Goal: Transaction & Acquisition: Download file/media

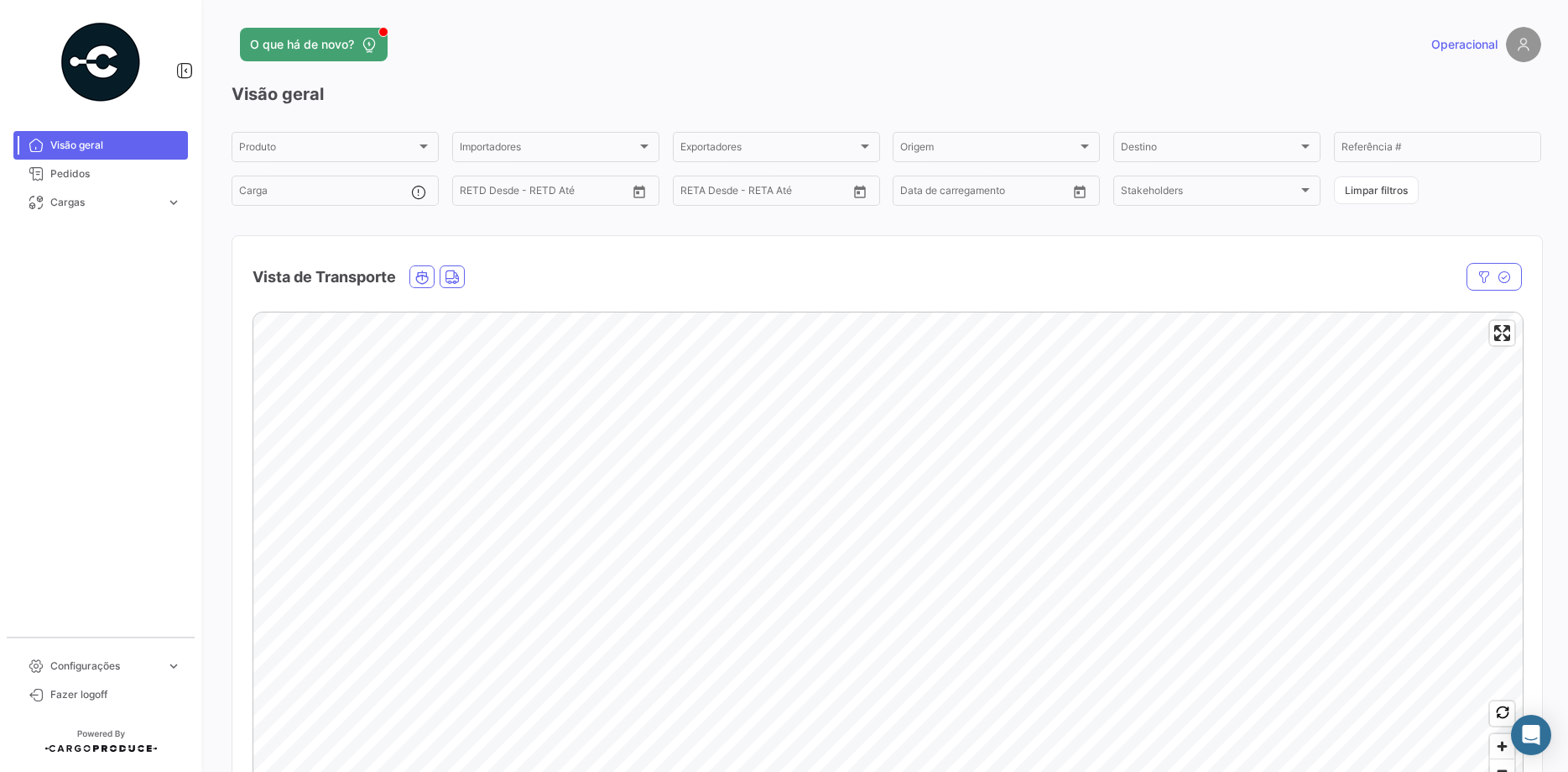
click at [1360, 287] on div at bounding box center [1332, 277] width 381 height 28
click at [74, 171] on span "Pedidos" at bounding box center [116, 174] width 131 height 15
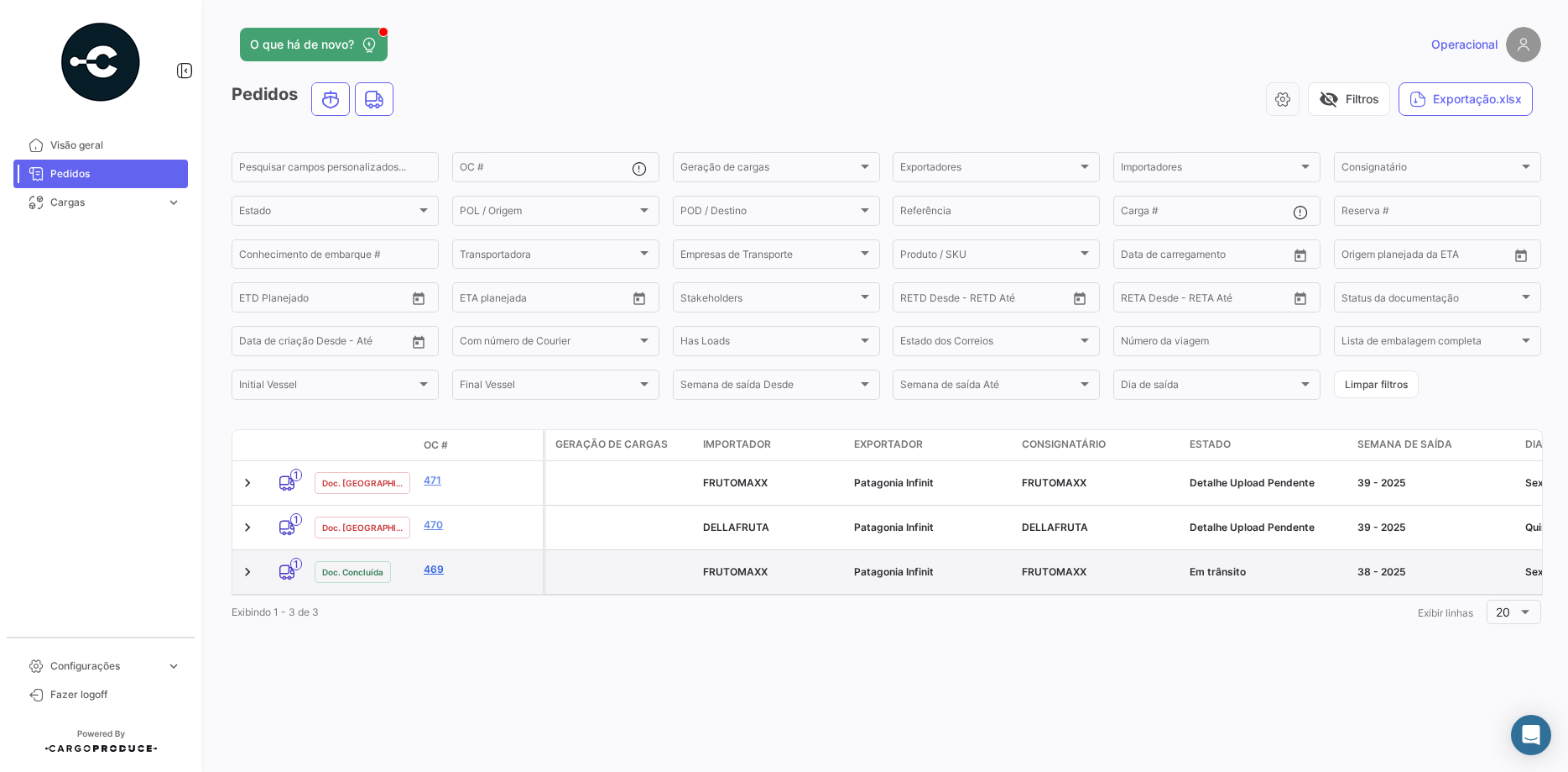
click at [433, 561] on link "469" at bounding box center [480, 569] width 113 height 15
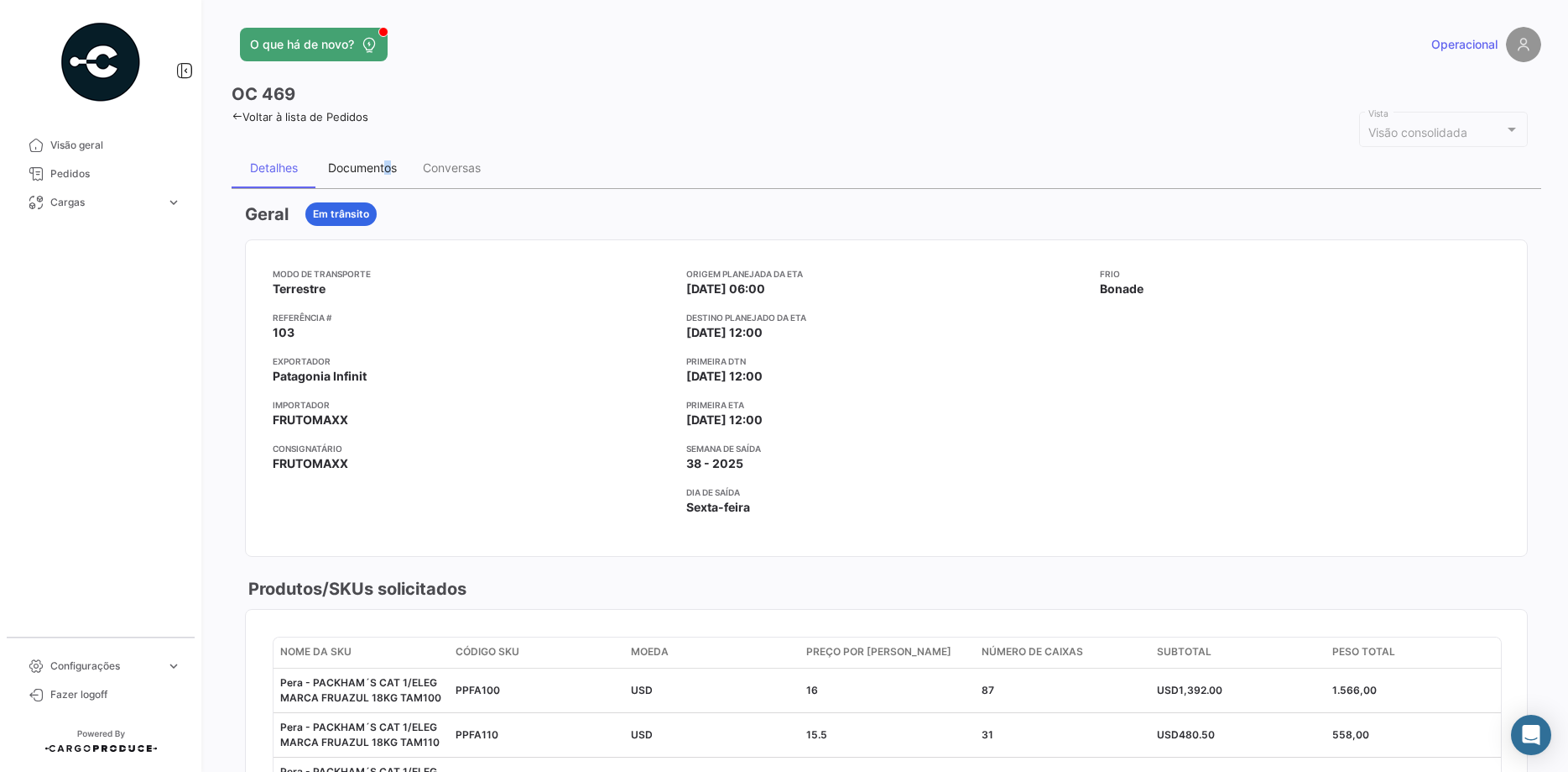
click at [389, 157] on div "Documentos" at bounding box center [363, 168] width 94 height 41
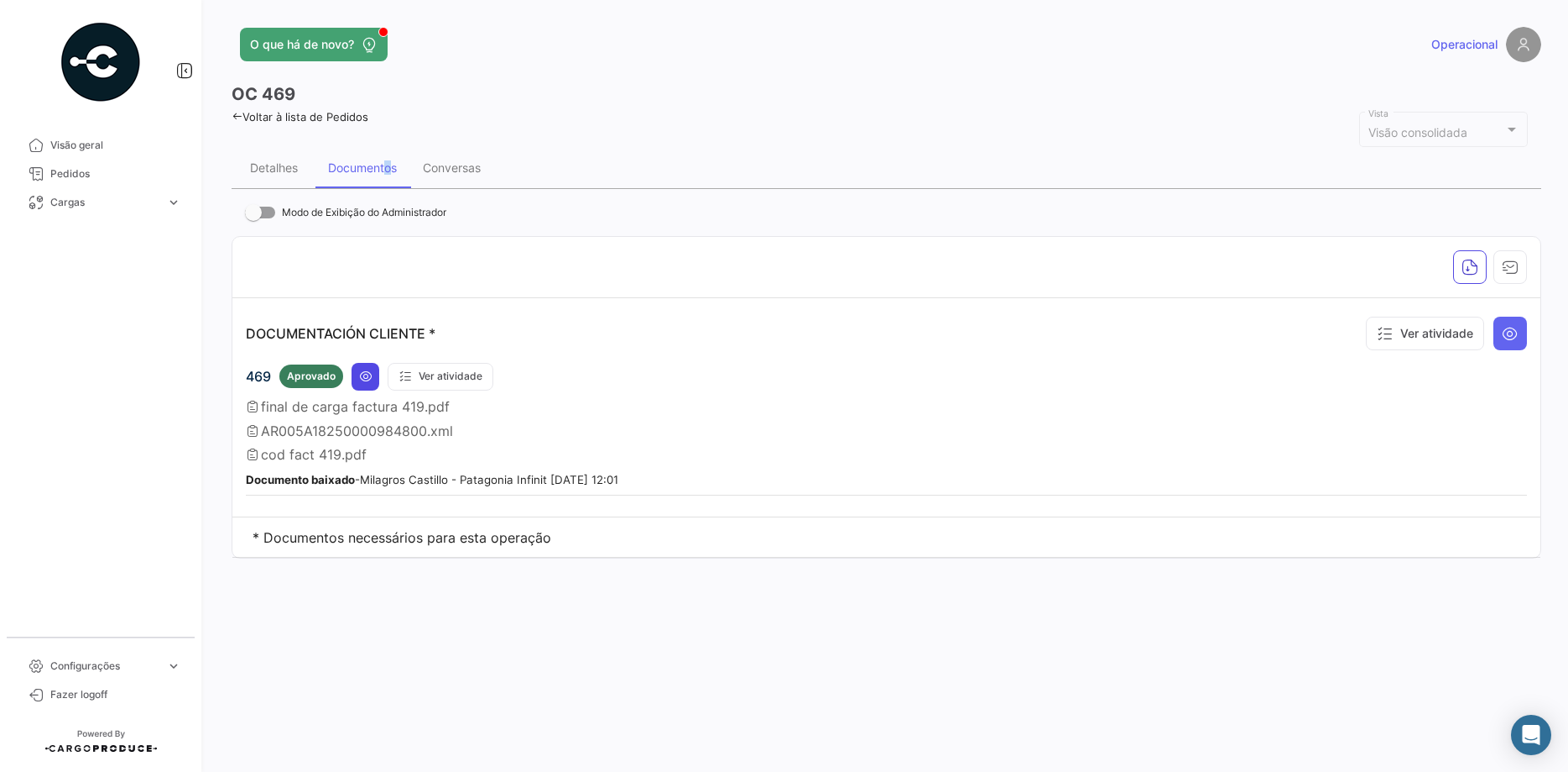
click at [356, 373] on button at bounding box center [365, 377] width 28 height 28
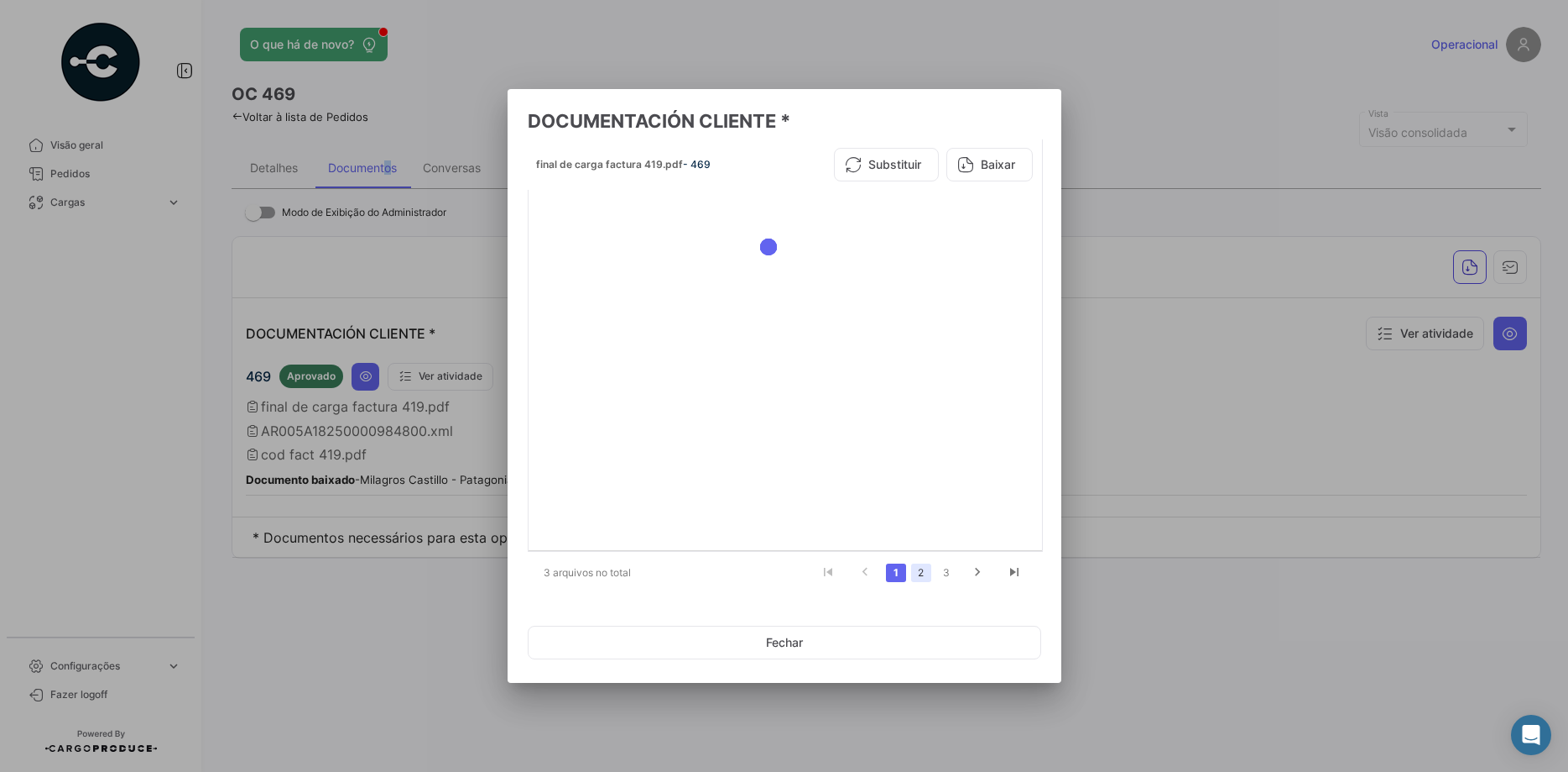
click at [917, 579] on link "2" at bounding box center [921, 573] width 20 height 18
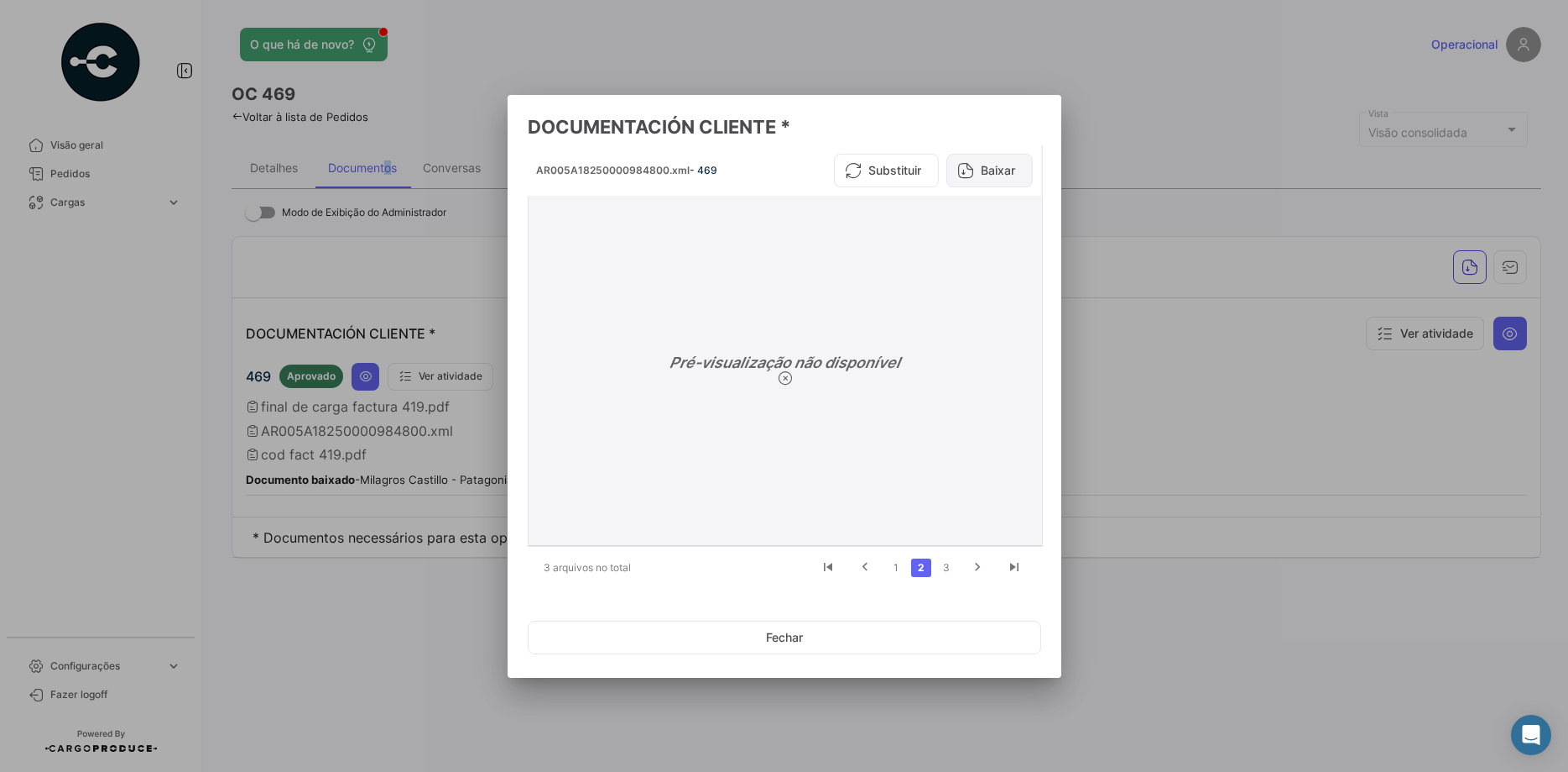
click at [975, 176] on button "Baixar" at bounding box center [990, 170] width 87 height 33
